Goal: Obtain resource: Download file/media

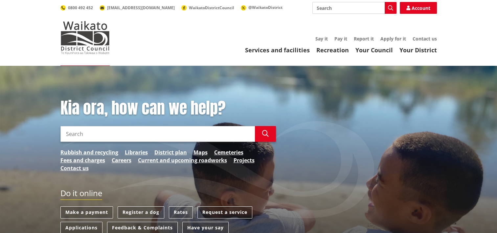
click at [82, 134] on input "Search" at bounding box center [157, 134] width 194 height 16
type input "2021 LTP"
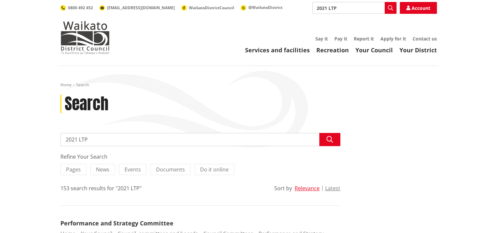
drag, startPoint x: 51, startPoint y: 142, endPoint x: 0, endPoint y: 144, distance: 51.3
type input "Long Term Pl"
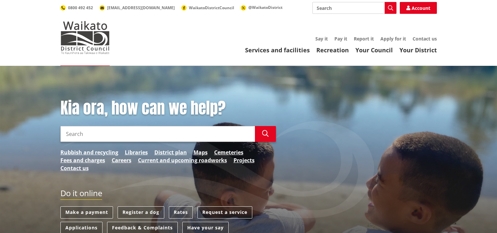
click at [103, 137] on input "Search" at bounding box center [157, 134] width 194 height 16
type input "significant and engagement policy"
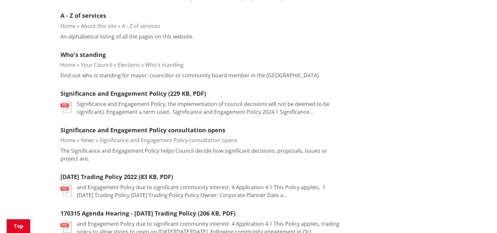
scroll to position [296, 0]
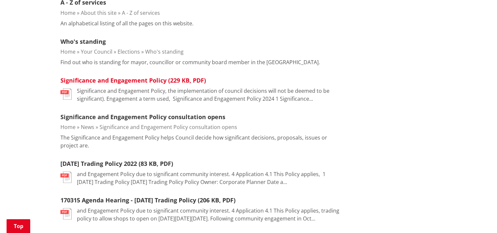
click at [112, 81] on link "Significance and Engagement Policy (229 KB, PDF)" at bounding box center [132, 80] width 145 height 8
